Goal: Transaction & Acquisition: Purchase product/service

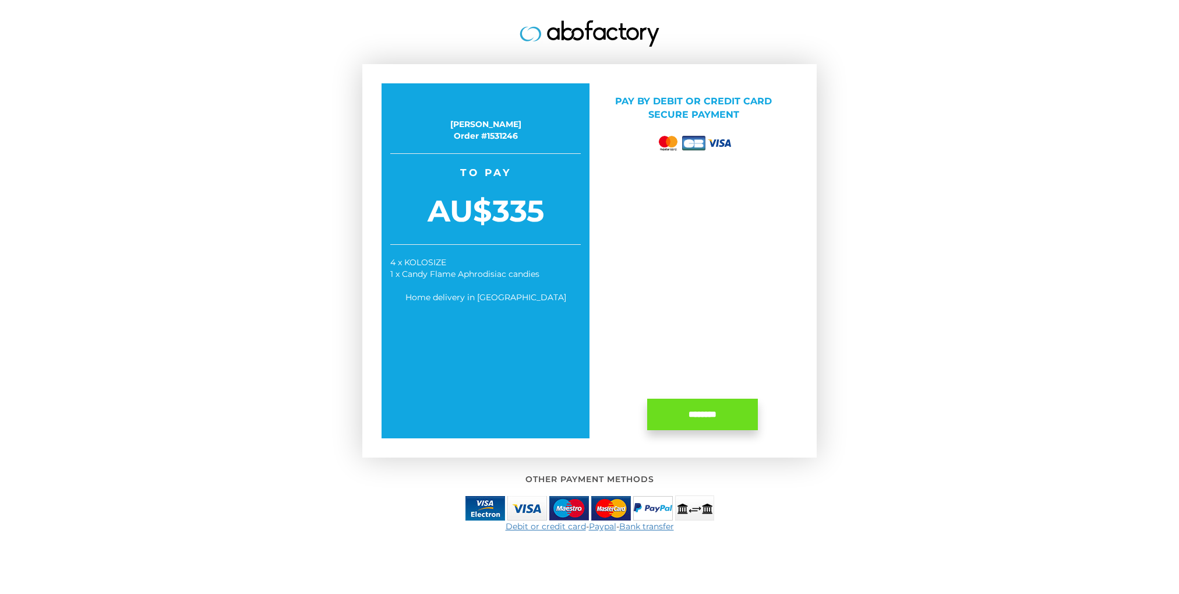
click at [669, 137] on img at bounding box center [668, 142] width 23 height 19
click at [717, 410] on input "********" at bounding box center [702, 414] width 111 height 31
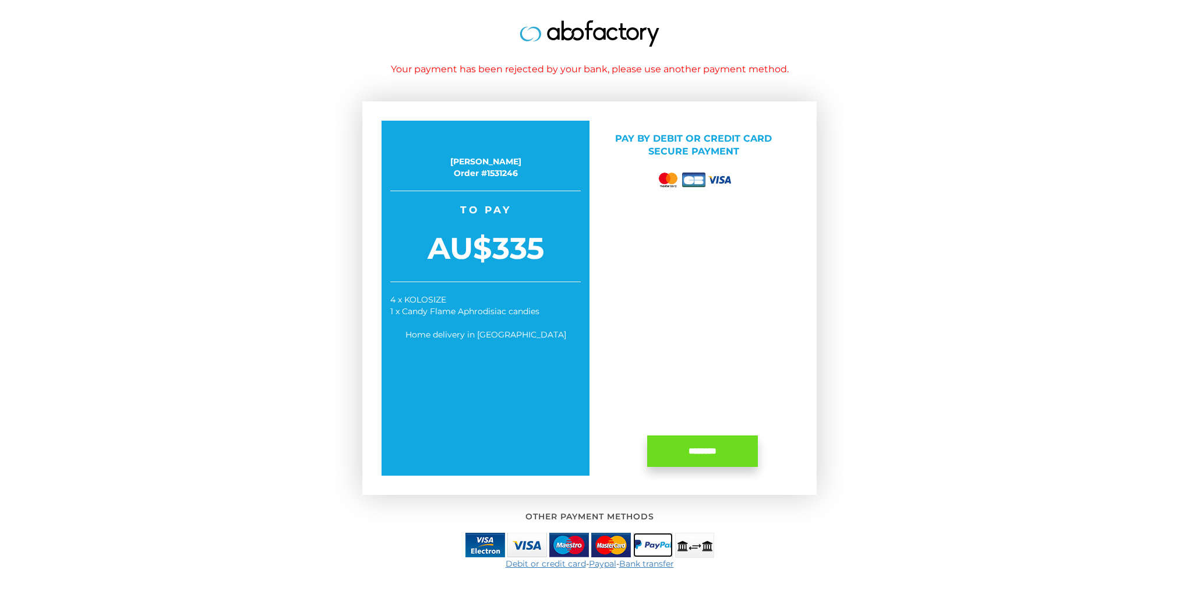
click at [658, 540] on img at bounding box center [653, 545] width 40 height 24
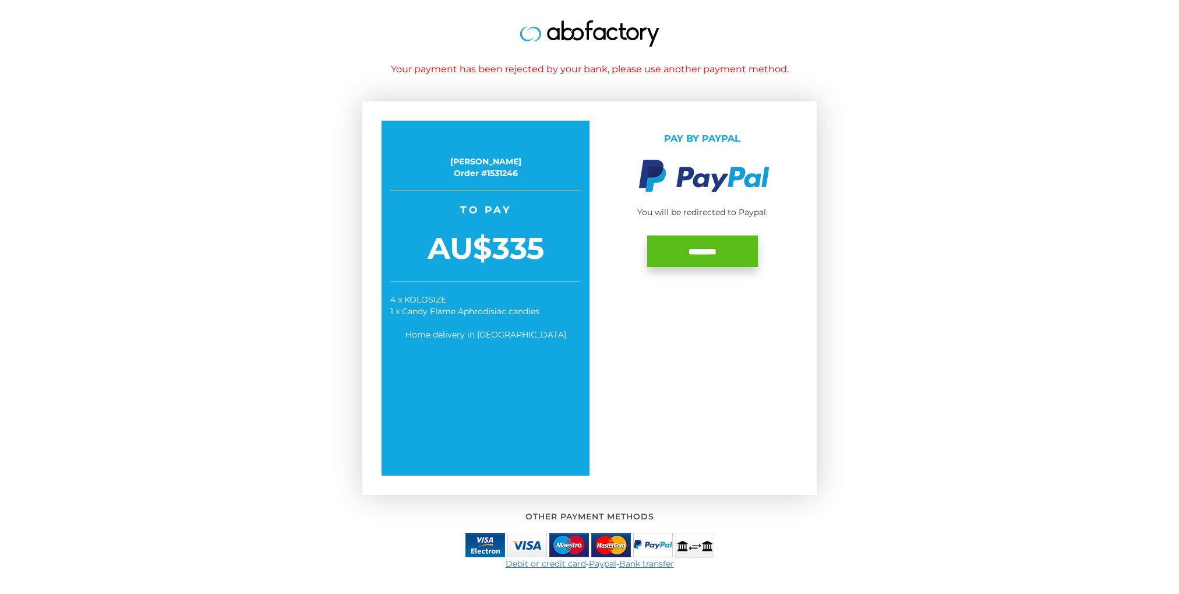
click at [711, 244] on input "********" at bounding box center [702, 250] width 111 height 31
